Goal: Navigation & Orientation: Understand site structure

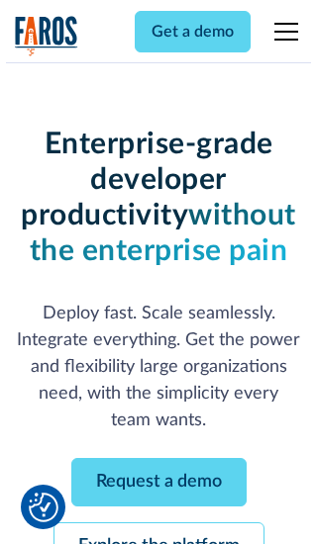
scroll to position [210, 0]
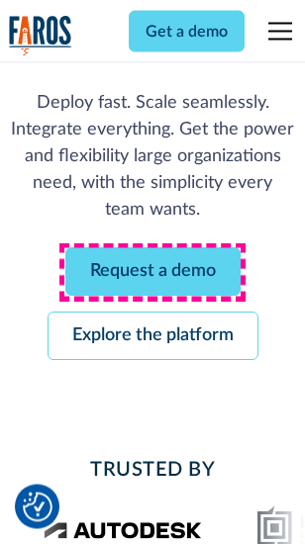
click at [152, 273] on link "Request a demo" at bounding box center [152, 272] width 175 height 49
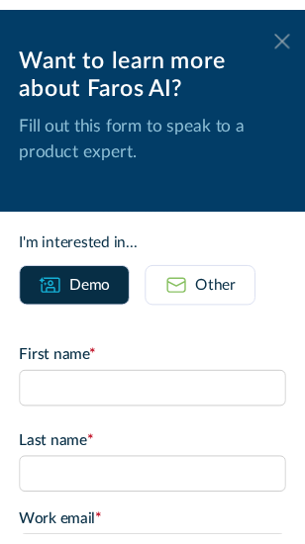
scroll to position [0, 0]
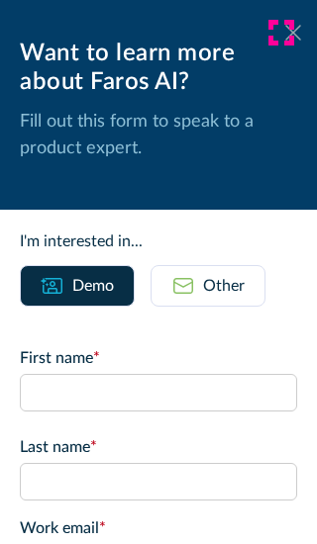
click at [285, 33] on icon at bounding box center [293, 32] width 16 height 15
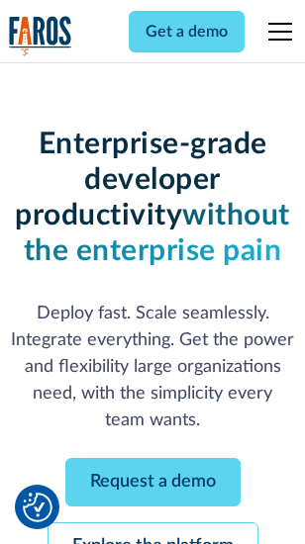
scroll to position [274, 0]
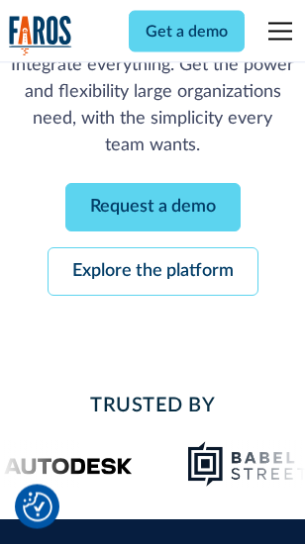
click at [152, 273] on link "Explore the platform" at bounding box center [153, 272] width 211 height 49
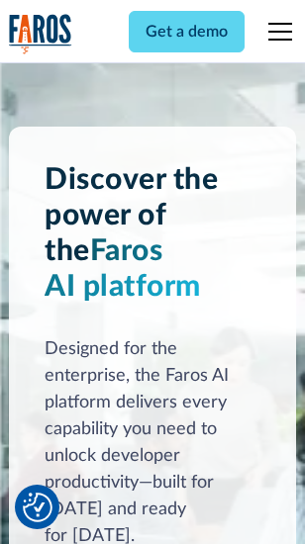
scroll to position [15082, 0]
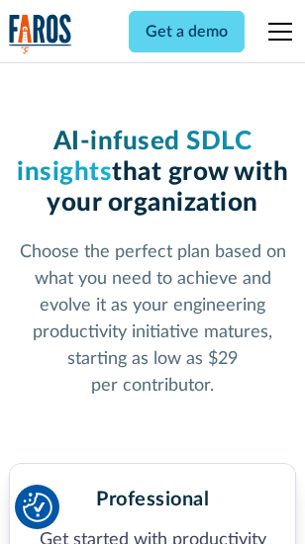
scroll to position [3138, 0]
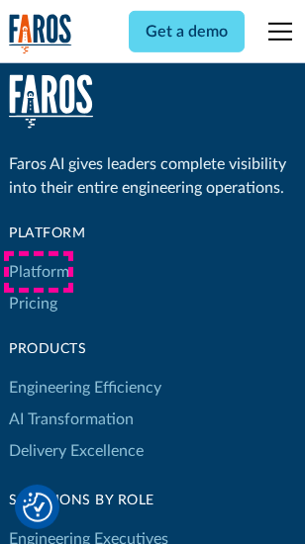
click at [39, 272] on link "Platform" at bounding box center [39, 272] width 60 height 32
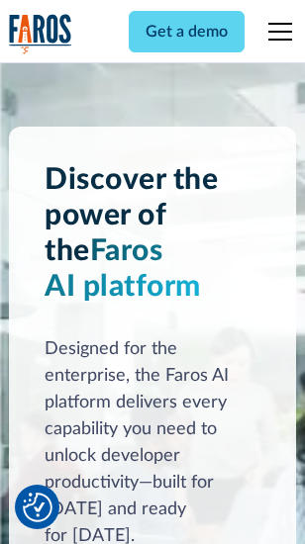
scroll to position [15717, 0]
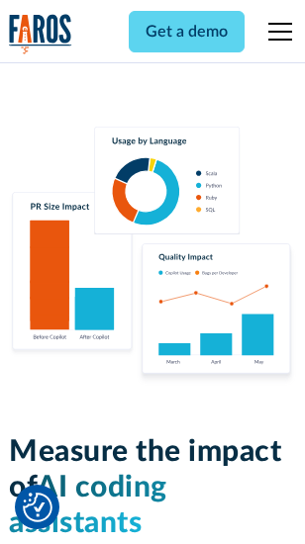
scroll to position [12360, 0]
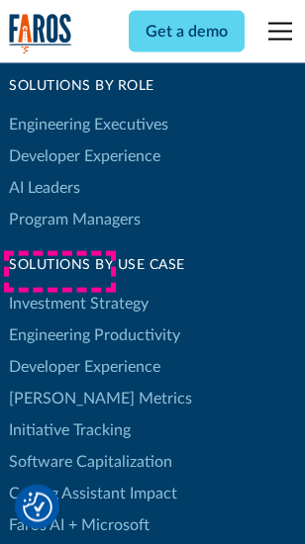
click at [59, 383] on link "[PERSON_NAME] Metrics" at bounding box center [100, 399] width 183 height 32
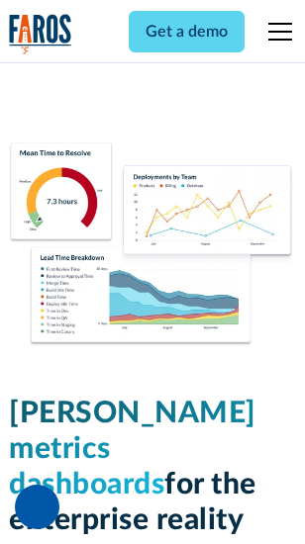
scroll to position [8765, 0]
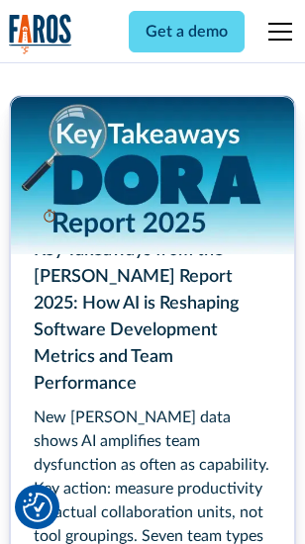
scroll to position [9065, 0]
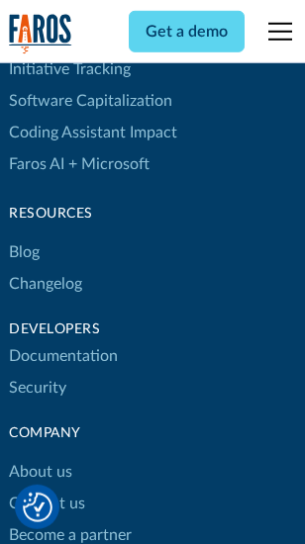
click at [46, 272] on link "Changelog" at bounding box center [45, 284] width 73 height 32
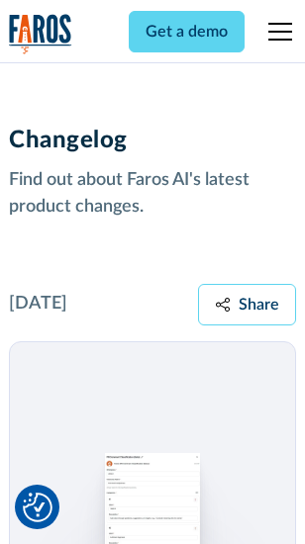
scroll to position [24278, 0]
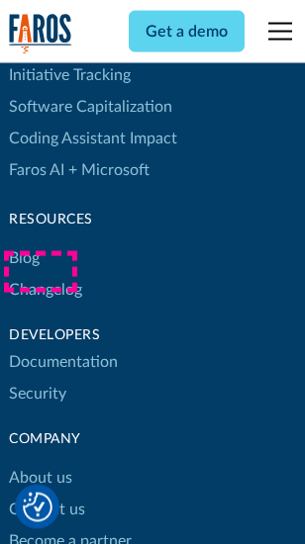
click at [40, 462] on link "About us" at bounding box center [40, 478] width 63 height 32
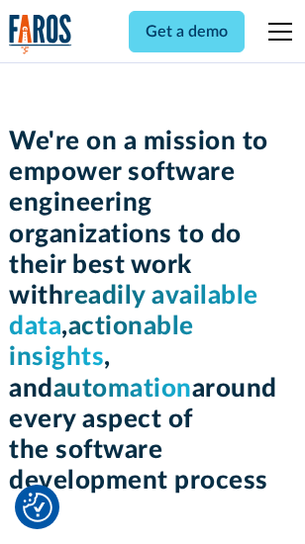
scroll to position [6847, 0]
